Goal: Find specific page/section: Find specific page/section

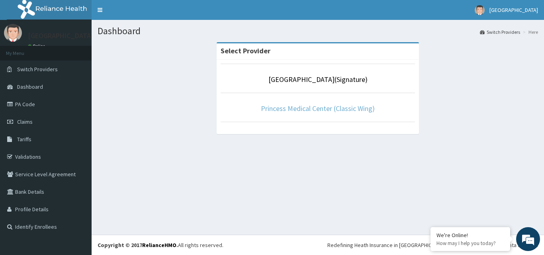
click at [356, 104] on link "Princess Medical Center (Classic Wing)" at bounding box center [318, 108] width 114 height 9
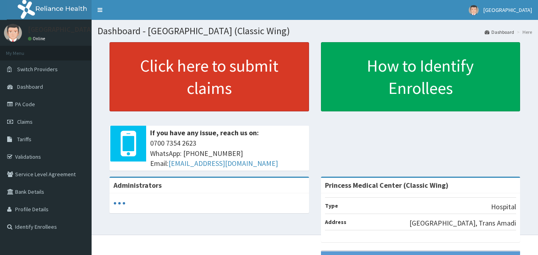
click at [24, 155] on link "Validations" at bounding box center [46, 157] width 92 height 18
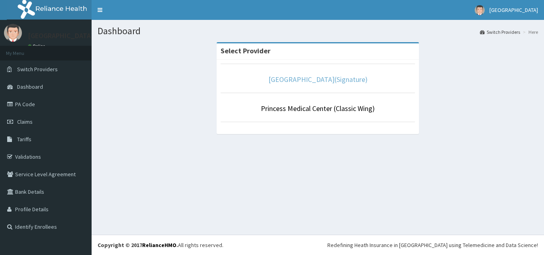
click at [304, 79] on link "Princess Medical Center(Signature)" at bounding box center [317, 79] width 99 height 9
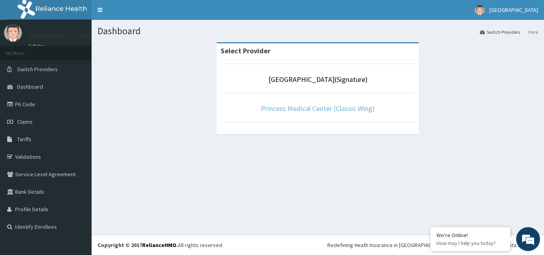
click at [294, 104] on link "Princess Medical Center (Classic Wing)" at bounding box center [318, 108] width 114 height 9
click at [359, 106] on link "Princess Medical Center (Classic Wing)" at bounding box center [318, 108] width 114 height 9
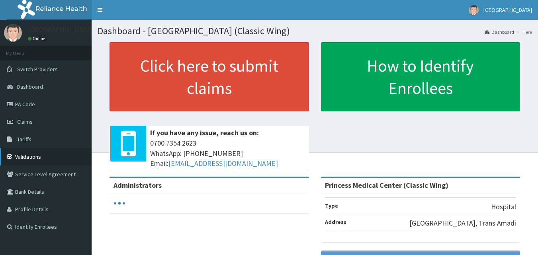
click at [38, 156] on link "Validations" at bounding box center [46, 157] width 92 height 18
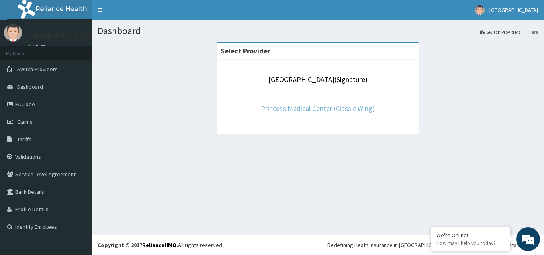
click at [329, 107] on link "Princess Medical Center (Classic Wing)" at bounding box center [318, 108] width 114 height 9
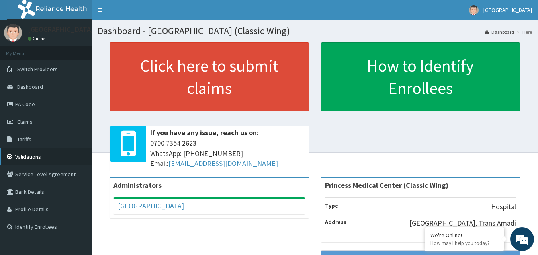
click at [33, 159] on link "Validations" at bounding box center [46, 157] width 92 height 18
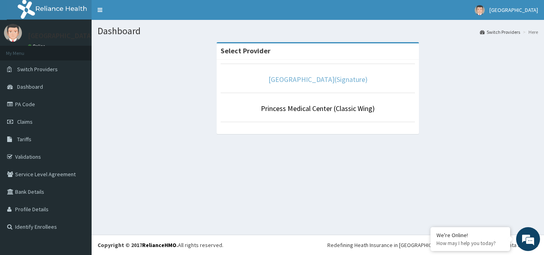
click at [331, 78] on link "[GEOGRAPHIC_DATA](Signature)" at bounding box center [317, 79] width 99 height 9
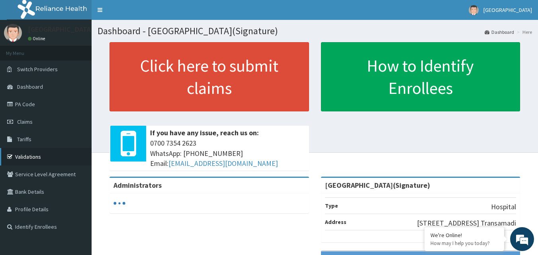
click at [41, 157] on link "Validations" at bounding box center [46, 157] width 92 height 18
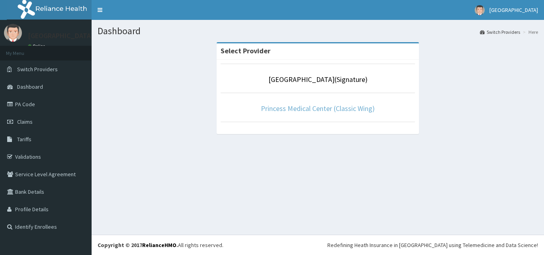
click at [331, 109] on link "Princess Medical Center (Classic Wing)" at bounding box center [318, 108] width 114 height 9
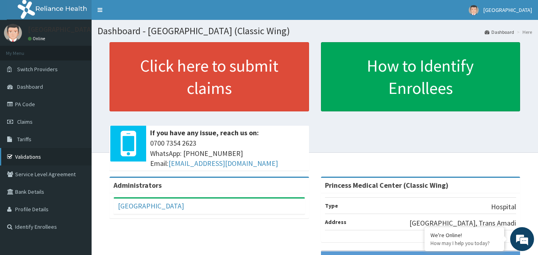
click at [27, 156] on link "Validations" at bounding box center [46, 157] width 92 height 18
